Goal: Task Accomplishment & Management: Manage account settings

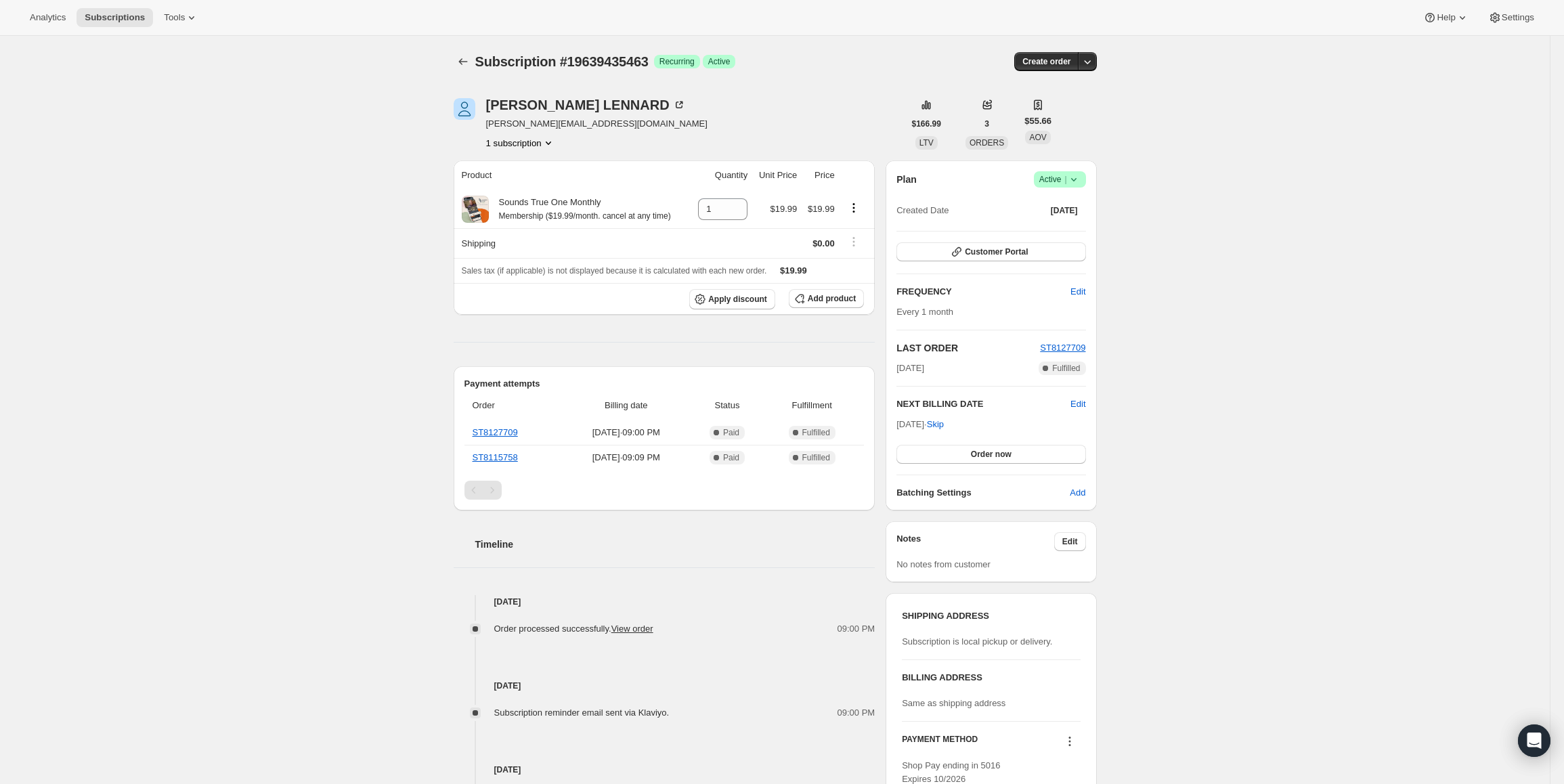
click at [1051, 181] on span "Active |" at bounding box center [1060, 180] width 41 height 14
click at [1051, 220] on button "Cancel subscription" at bounding box center [1064, 229] width 84 height 22
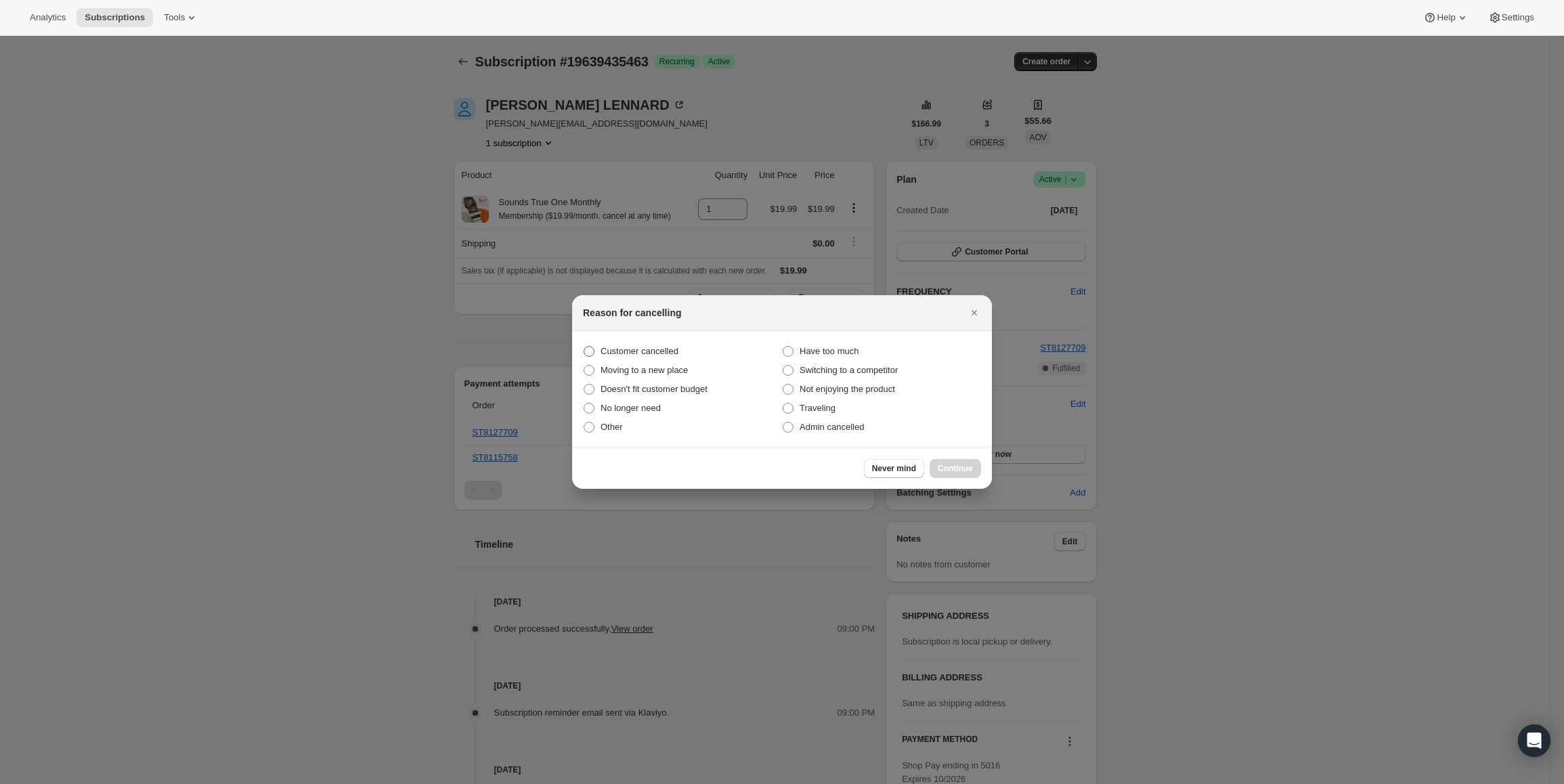
click at [636, 346] on span "Customer cancelled" at bounding box center [639, 351] width 78 height 10
click at [584, 346] on input "Customer cancelled" at bounding box center [584, 346] width 1 height 1
radio input "true"
click at [950, 466] on span "Continue" at bounding box center [956, 468] width 35 height 11
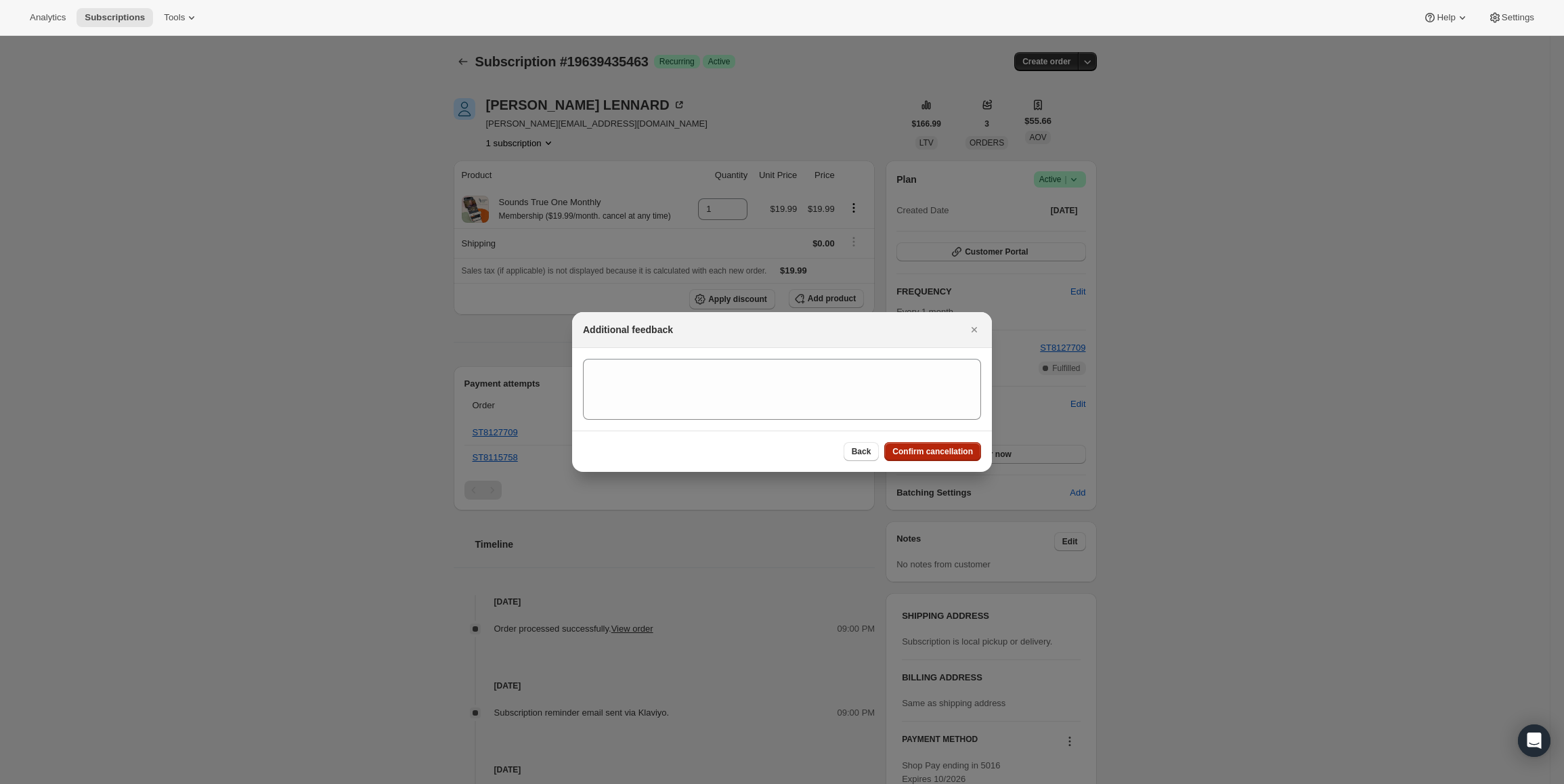
click at [948, 445] on button "Confirm cancellation" at bounding box center [933, 451] width 97 height 19
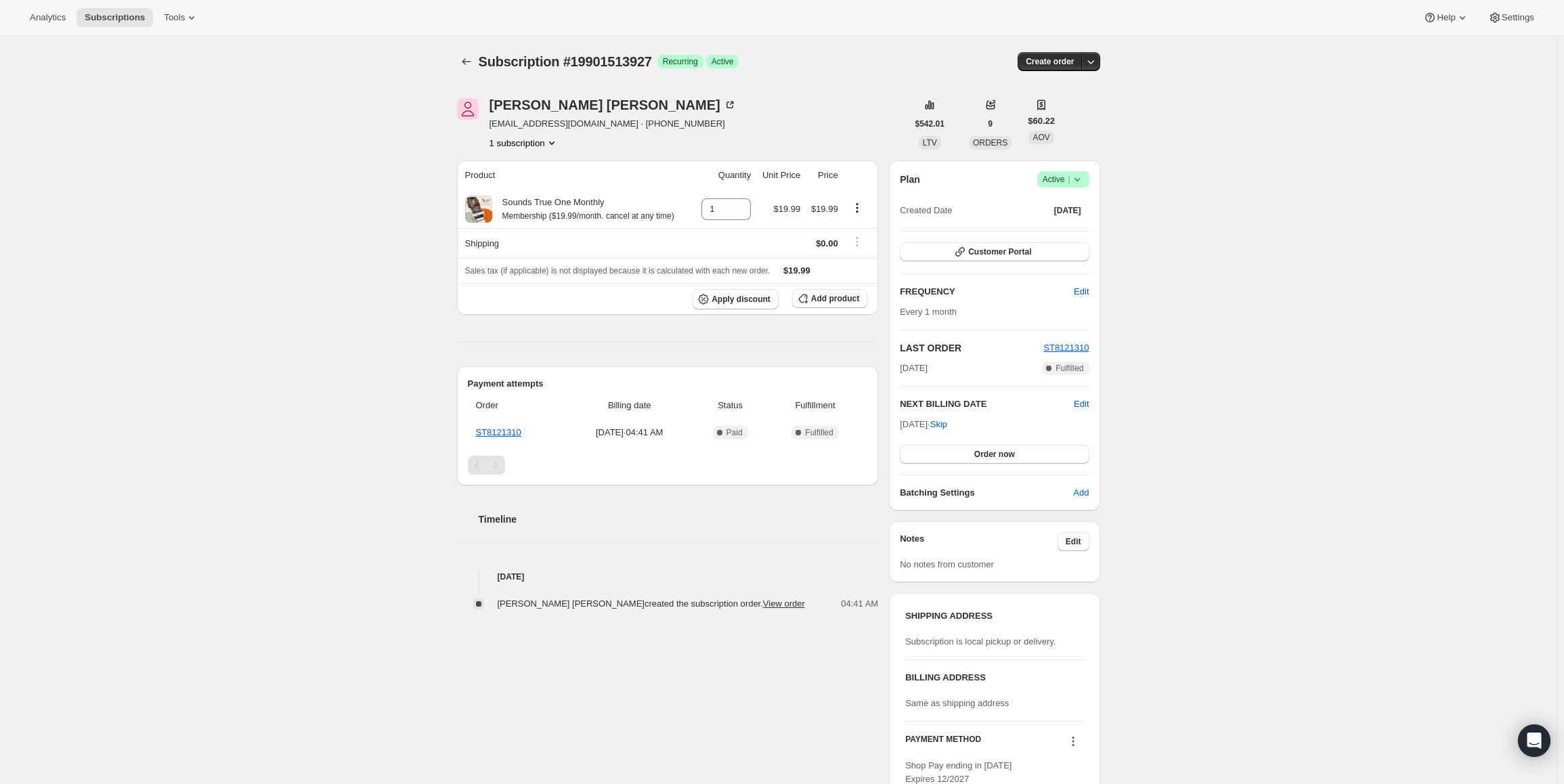
drag, startPoint x: 1061, startPoint y: 165, endPoint x: 1061, endPoint y: 171, distance: 6.0
click at [1061, 165] on div "Plan Success Active | Created Date Aug 27, 2025 Customer Portal FREQUENCY Edit …" at bounding box center [995, 335] width 211 height 350
click at [1061, 180] on span "Active |" at bounding box center [1063, 180] width 41 height 14
drag, startPoint x: 903, startPoint y: 425, endPoint x: 950, endPoint y: 421, distance: 47.2
click at [948, 421] on span "Sep 27, 2025 · Skip" at bounding box center [924, 424] width 48 height 10
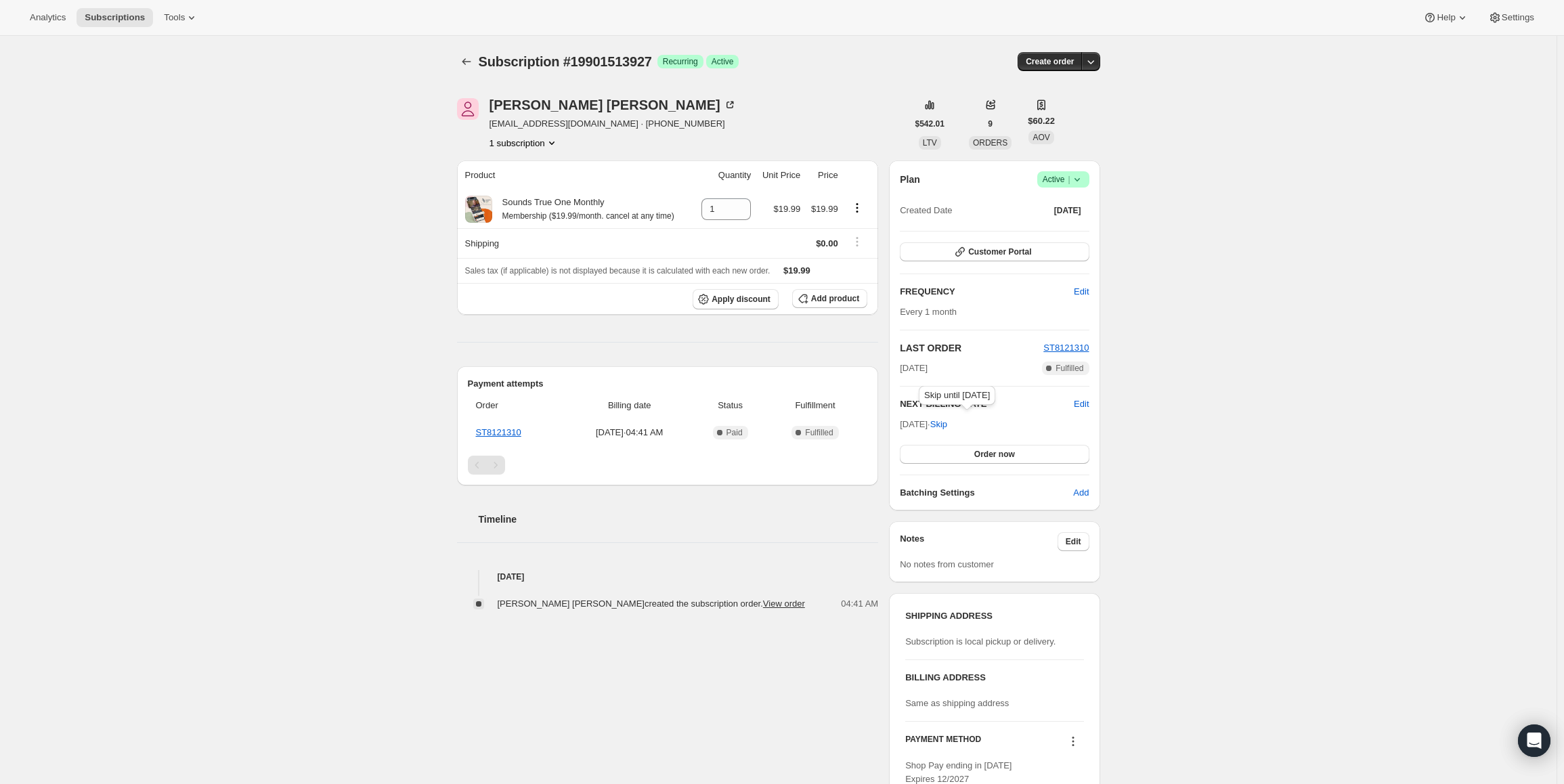
copy span "Sep 27, 202"
click at [1069, 171] on span "Success Active |" at bounding box center [1063, 180] width 52 height 16
click at [1059, 211] on span "Pause subscription" at bounding box center [1066, 206] width 74 height 10
click at [1077, 174] on icon at bounding box center [1078, 180] width 14 height 14
click at [1069, 206] on span "Pause subscription" at bounding box center [1066, 206] width 74 height 10
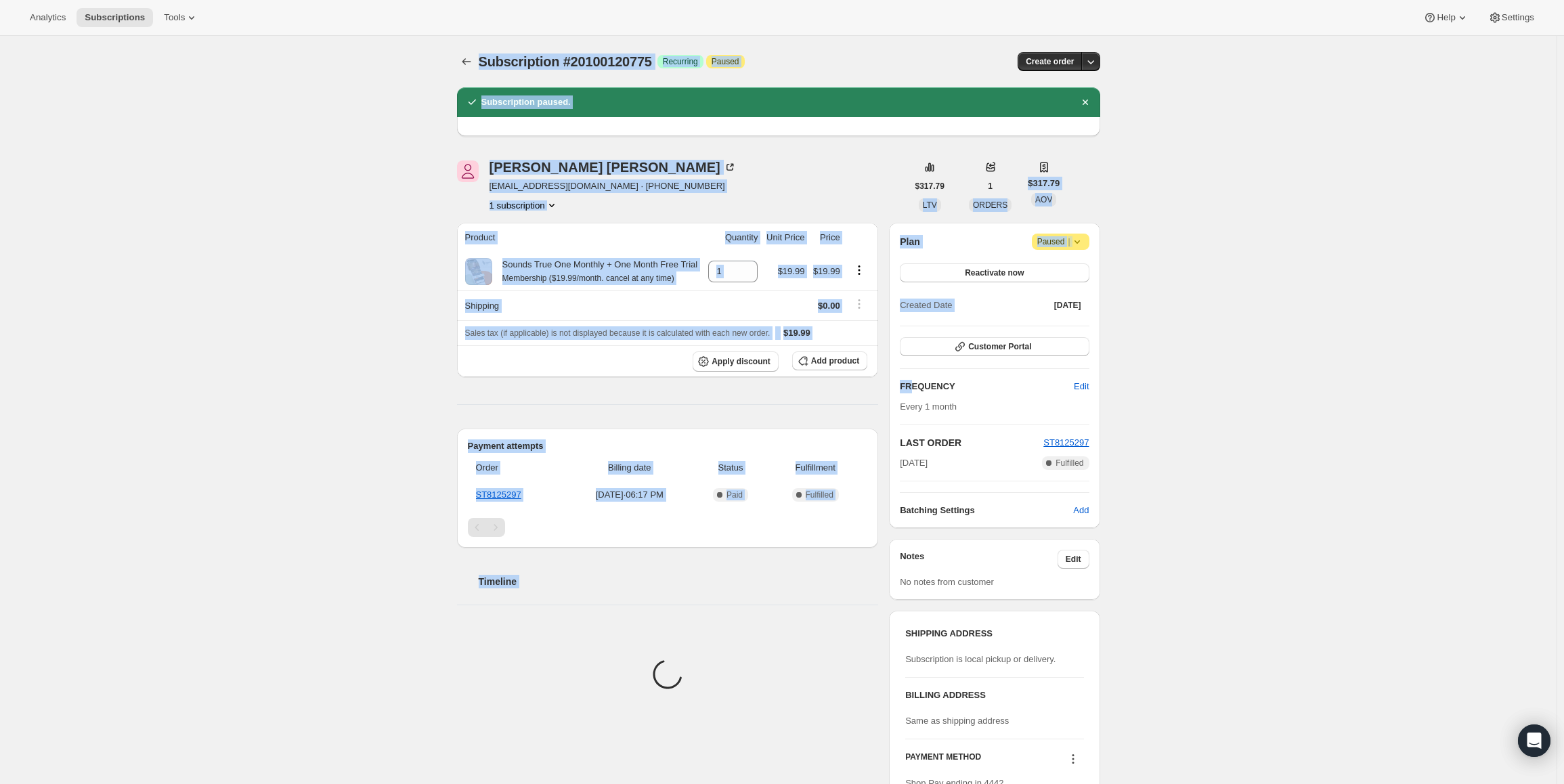
drag, startPoint x: 904, startPoint y: 426, endPoint x: 945, endPoint y: 471, distance: 60.9
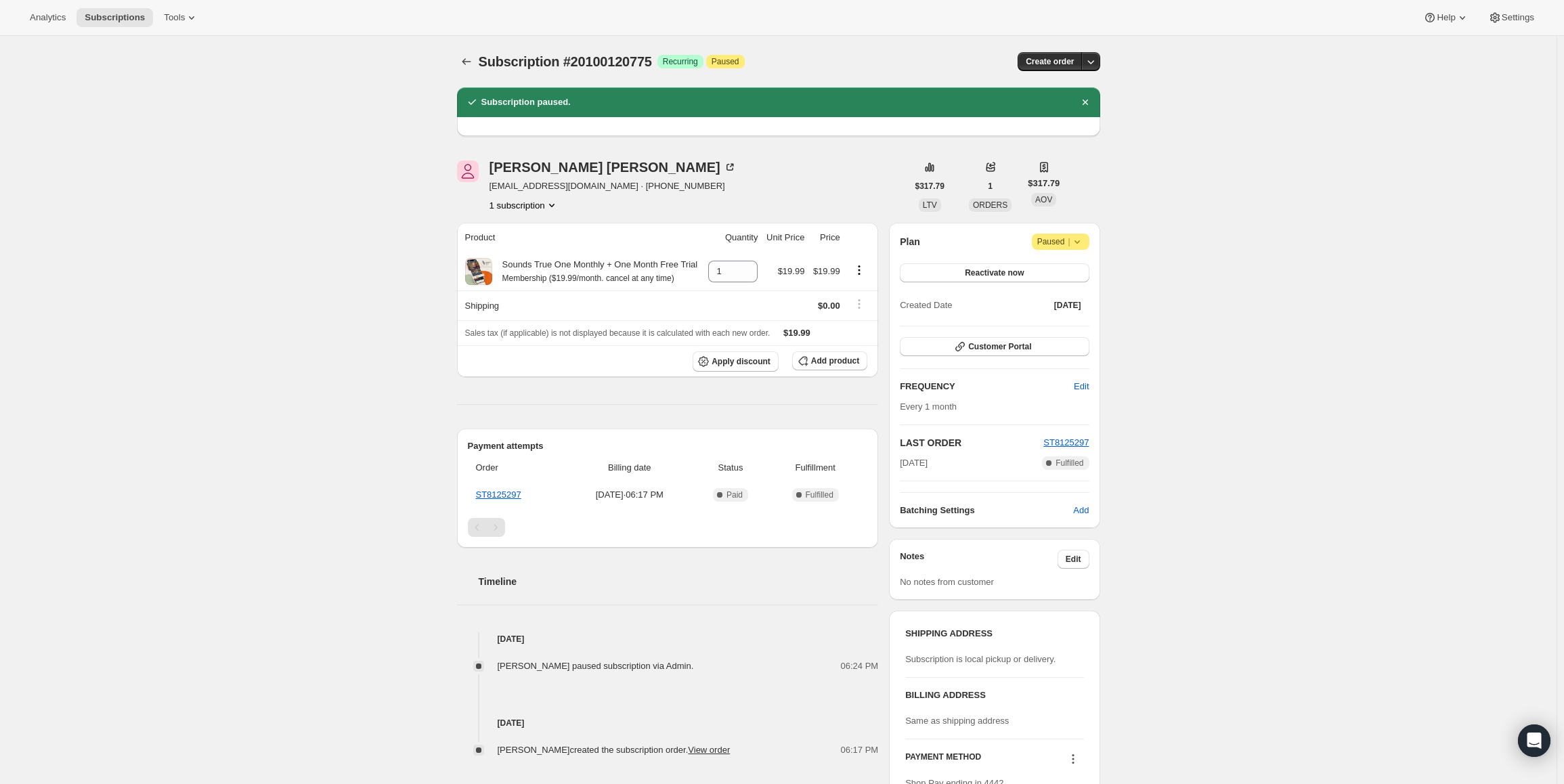
click at [944, 471] on div "Plan Attention Paused | Reactivate now Created Date Sep 6, 2025 Customer Portal…" at bounding box center [995, 375] width 189 height 284
drag, startPoint x: 954, startPoint y: 463, endPoint x: 870, endPoint y: 454, distance: 84.5
click at [899, 465] on div "Plan Attention Paused | Reactivate now Created Date Sep 6, 2025 Customer Portal…" at bounding box center [995, 375] width 211 height 305
copy span "Sep 6, 2025"
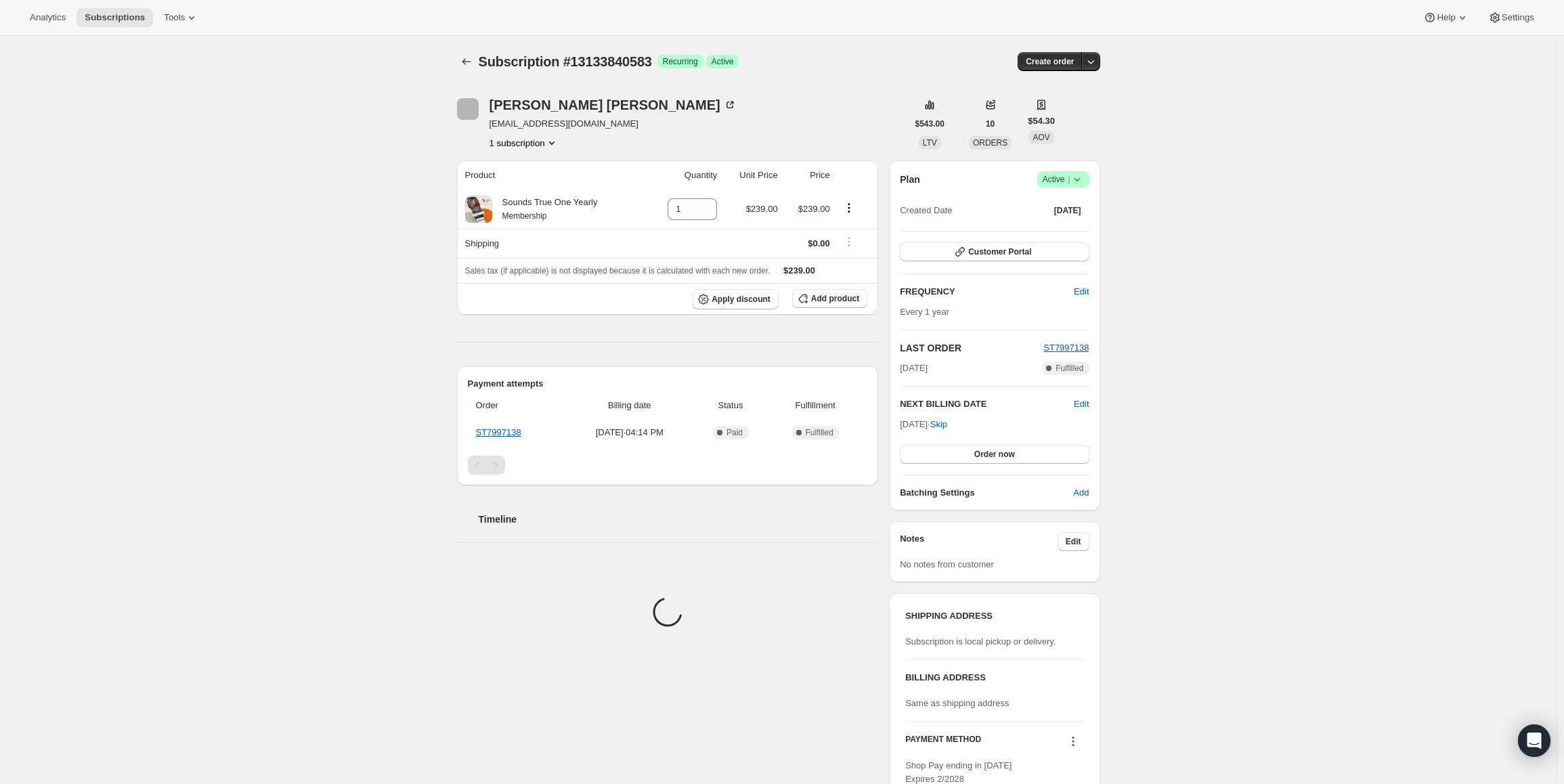
click at [1064, 180] on span "Active |" at bounding box center [1063, 180] width 41 height 14
click at [1053, 197] on button "Pause subscription" at bounding box center [1067, 206] width 84 height 22
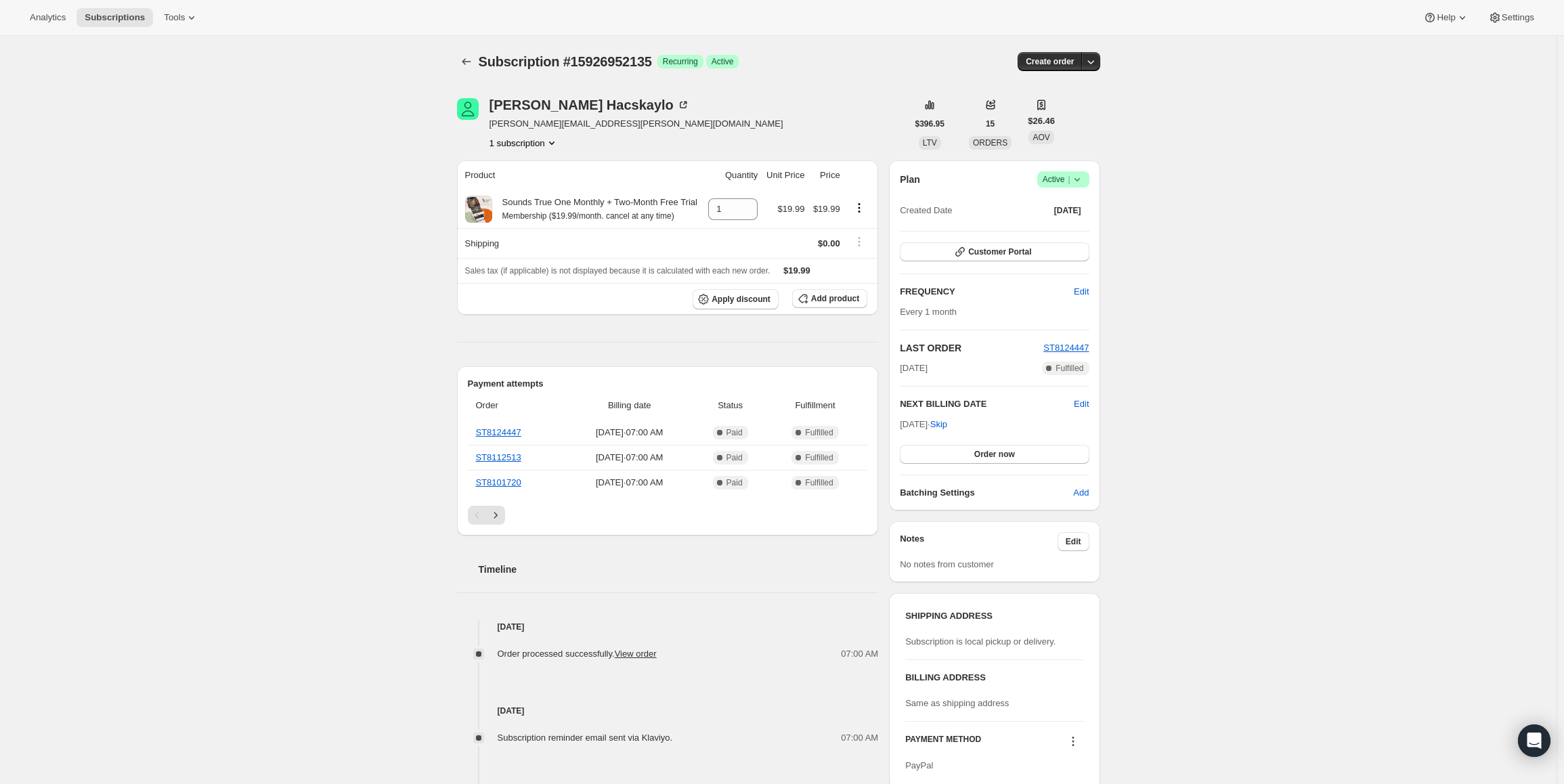
click at [1070, 175] on span "Active |" at bounding box center [1063, 180] width 41 height 14
drag, startPoint x: 905, startPoint y: 422, endPoint x: 945, endPoint y: 423, distance: 40.0
click at [945, 423] on span "[DATE] · Skip" at bounding box center [924, 424] width 48 height 10
copy span "[DATE], 202"
click at [1076, 184] on icon at bounding box center [1078, 180] width 14 height 14
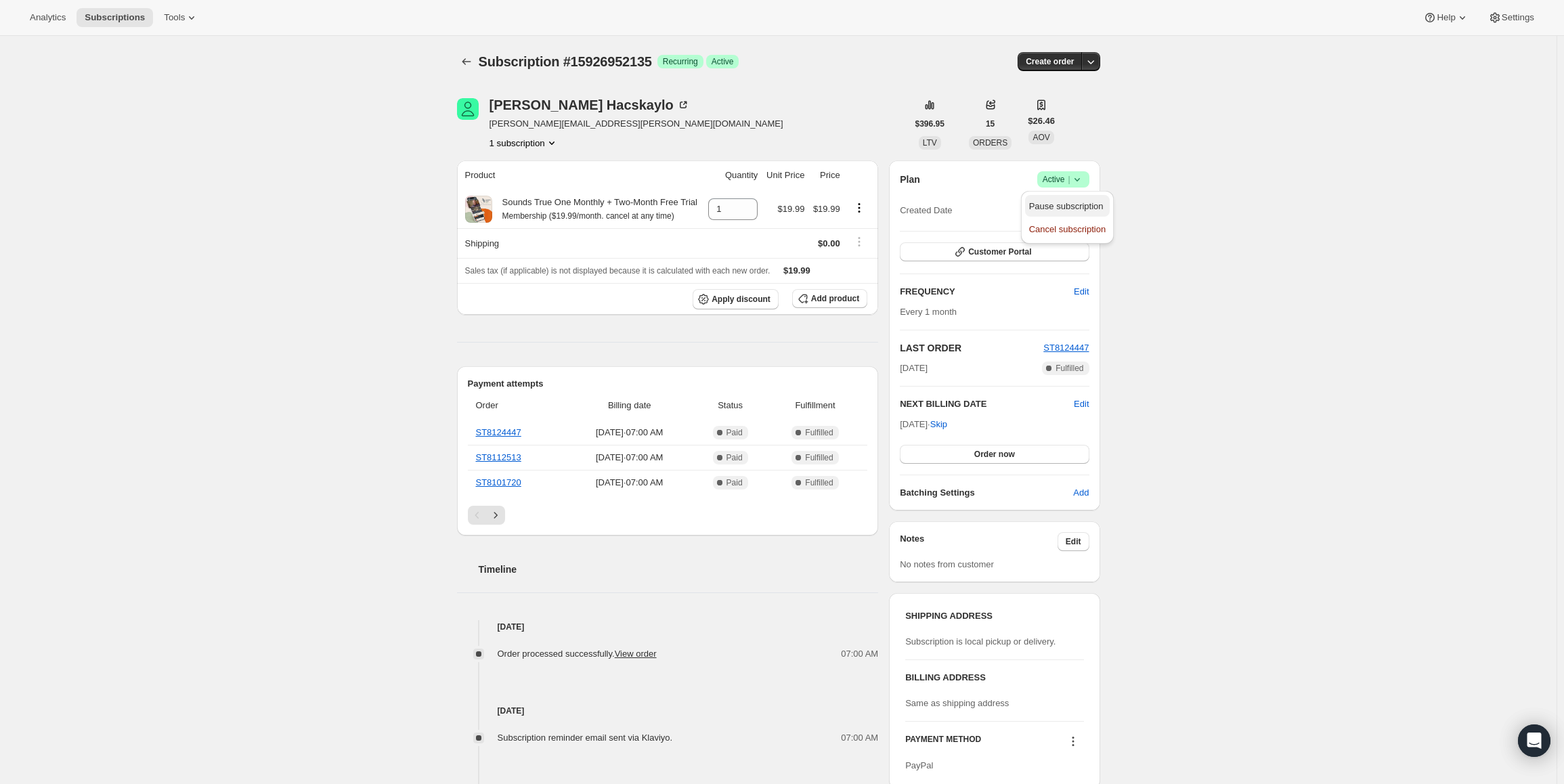
click at [1069, 209] on span "Pause subscription" at bounding box center [1066, 206] width 74 height 10
